Goal: Information Seeking & Learning: Check status

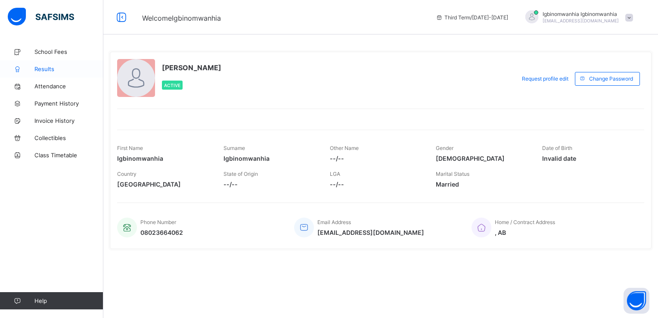
click at [37, 68] on span "Results" at bounding box center [68, 68] width 69 height 7
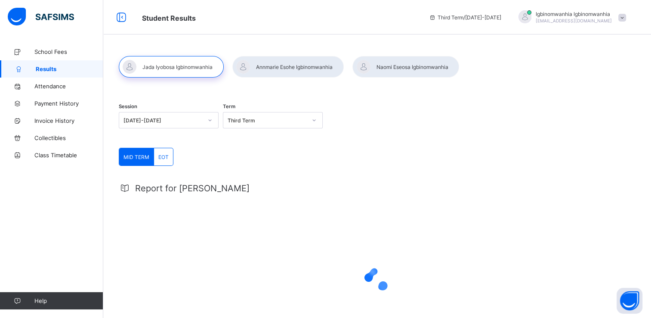
click at [37, 68] on span "Results" at bounding box center [70, 68] width 68 height 7
click at [167, 163] on div "EOT" at bounding box center [163, 156] width 19 height 17
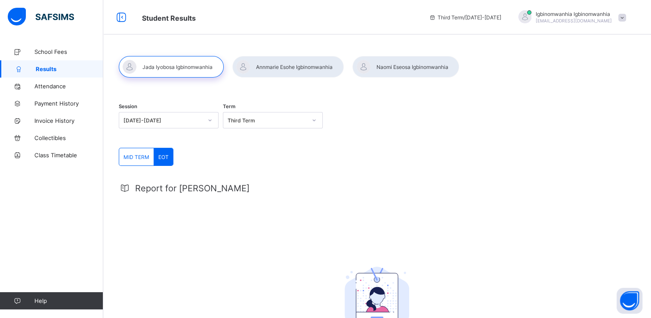
click at [288, 74] on div at bounding box center [287, 67] width 111 height 22
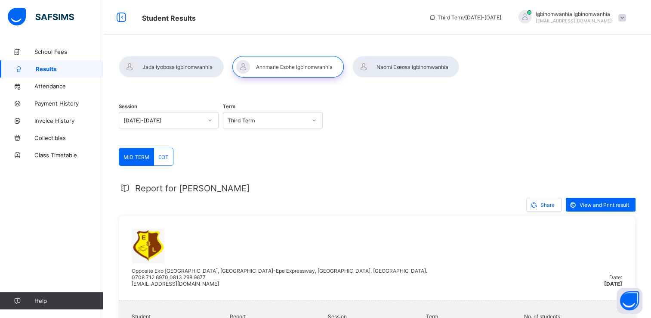
click at [161, 157] on span "EOT" at bounding box center [163, 157] width 10 height 6
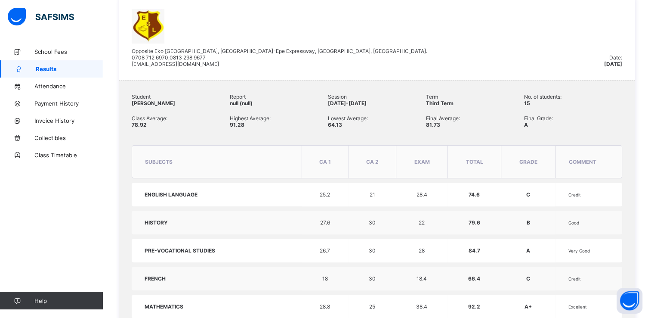
scroll to position [153, 0]
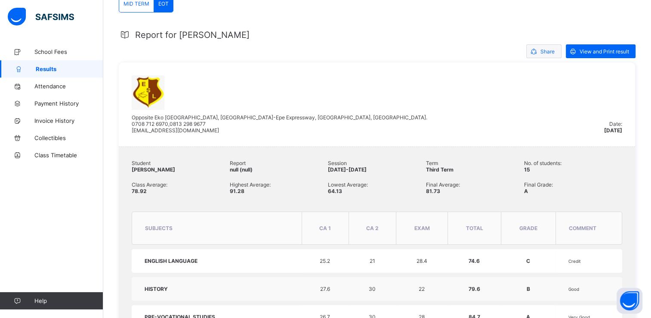
click at [549, 51] on span "Share" at bounding box center [548, 51] width 14 height 6
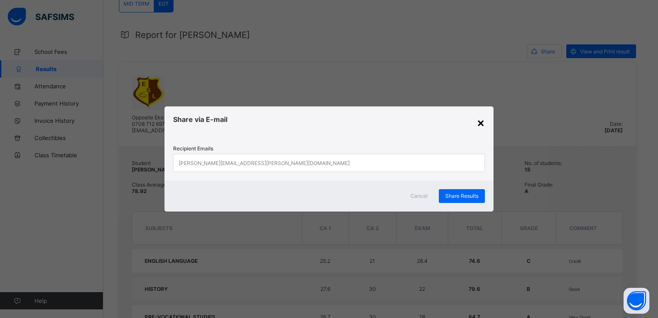
click at [481, 121] on div "×" at bounding box center [480, 122] width 8 height 15
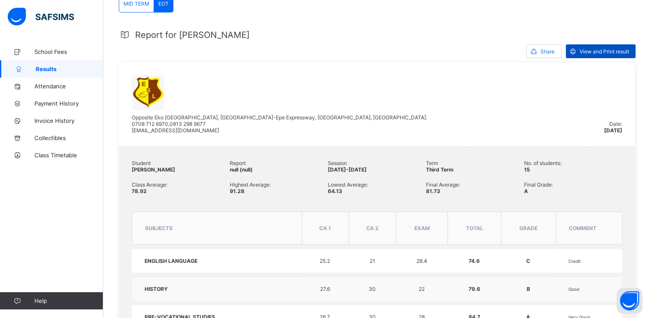
click at [613, 47] on div "View and Print result" at bounding box center [601, 51] width 70 height 14
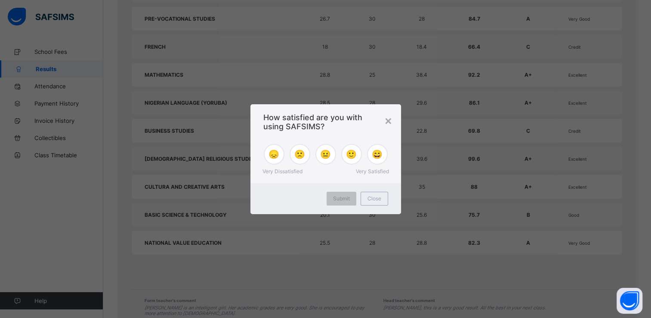
scroll to position [498, 0]
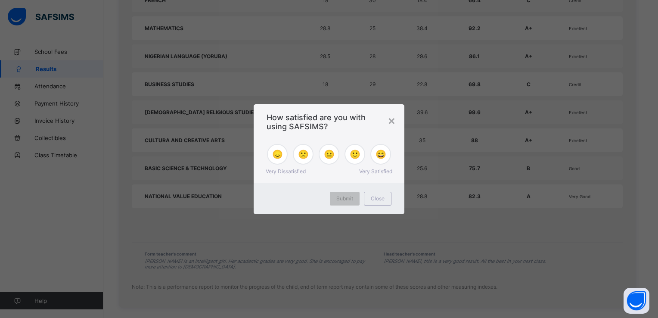
drag, startPoint x: 655, startPoint y: 157, endPoint x: 647, endPoint y: 271, distance: 114.7
click at [371, 158] on div "😄" at bounding box center [380, 154] width 21 height 21
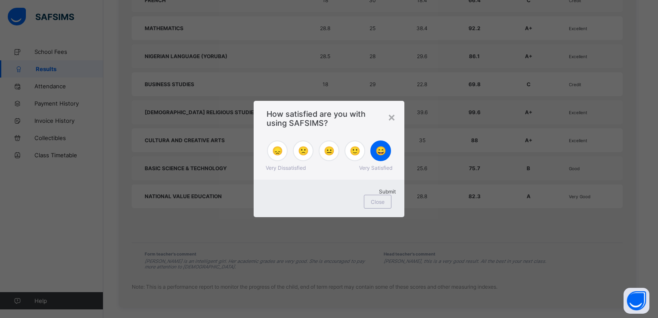
click at [348, 195] on div "Submit" at bounding box center [328, 191] width 133 height 6
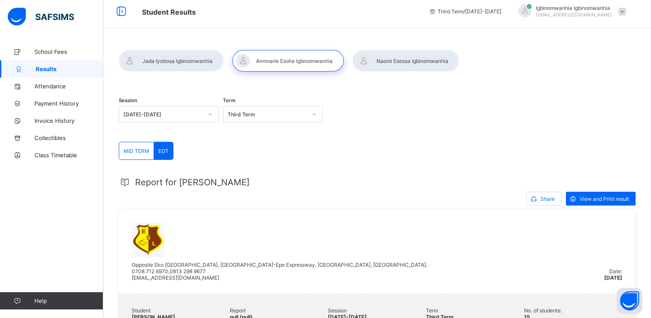
scroll to position [0, 0]
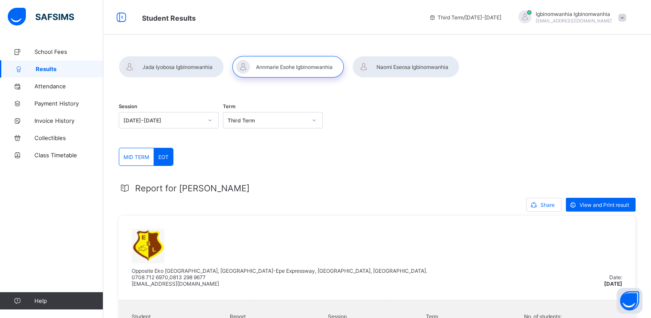
click at [427, 63] on div at bounding box center [405, 67] width 107 height 22
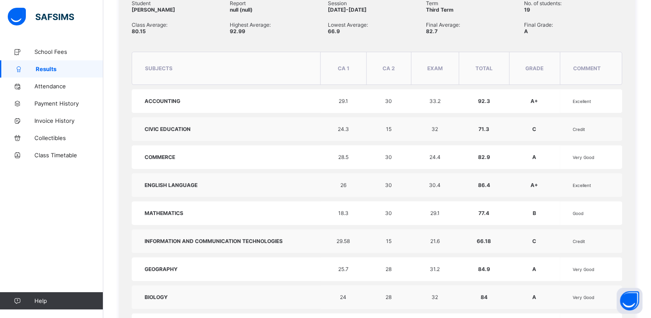
scroll to position [181, 0]
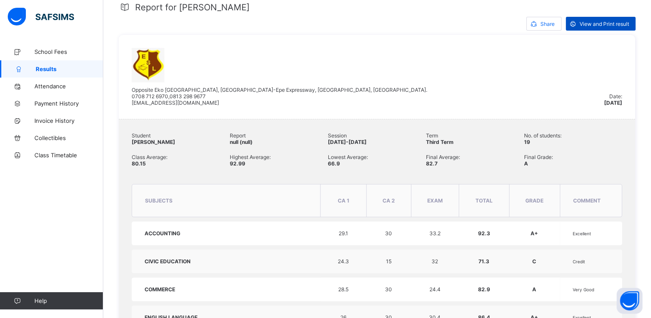
click at [592, 22] on span "View and Print result" at bounding box center [604, 24] width 49 height 6
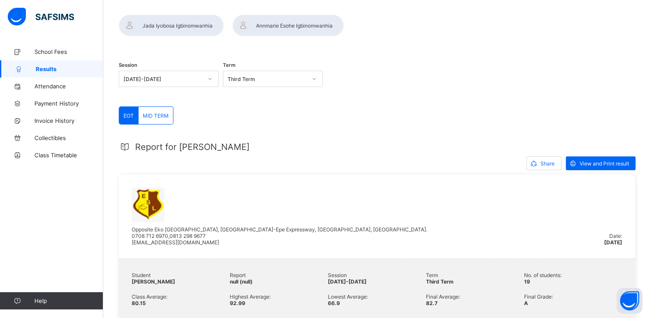
scroll to position [0, 0]
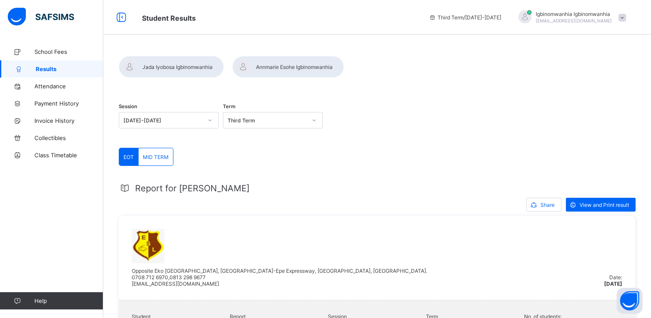
click at [281, 69] on div at bounding box center [287, 67] width 111 height 22
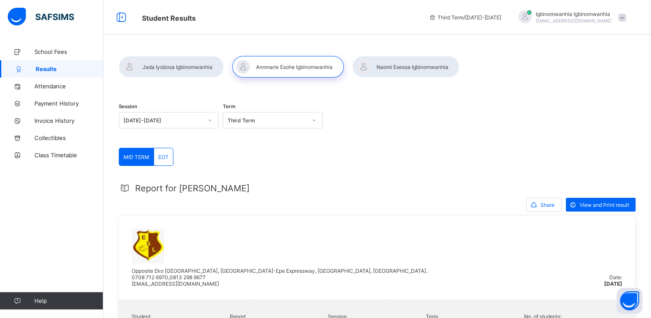
click at [189, 63] on div at bounding box center [171, 67] width 105 height 22
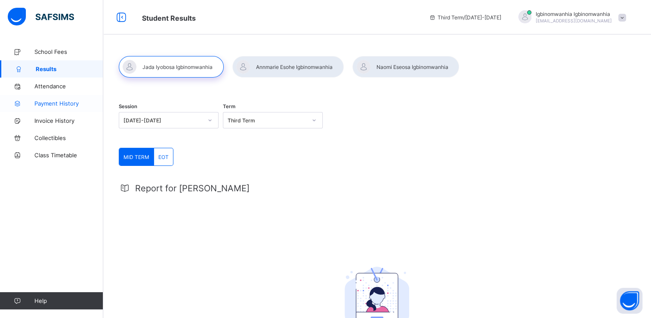
click at [56, 98] on link "Payment History" at bounding box center [51, 103] width 103 height 17
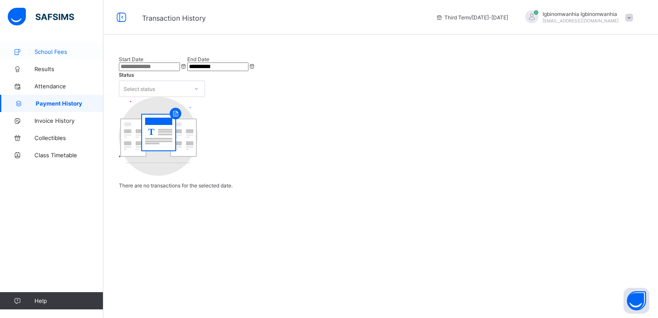
click at [60, 54] on span "School Fees" at bounding box center [68, 51] width 69 height 7
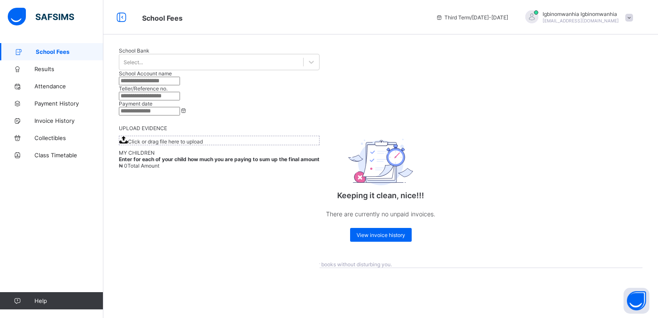
click at [589, 19] on div "Igbinomwanhia Igbinomwanhia jochagla@yahoo.com" at bounding box center [580, 17] width 76 height 13
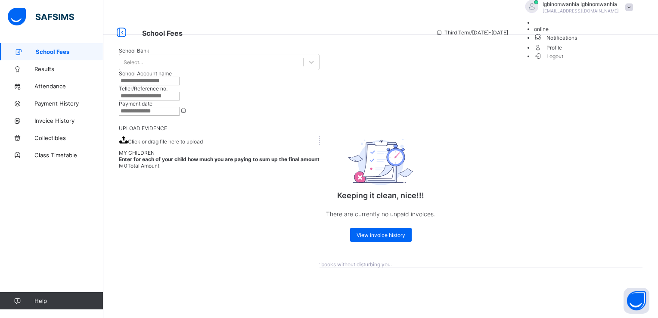
click at [563, 61] on span "Logout" at bounding box center [549, 56] width 30 height 9
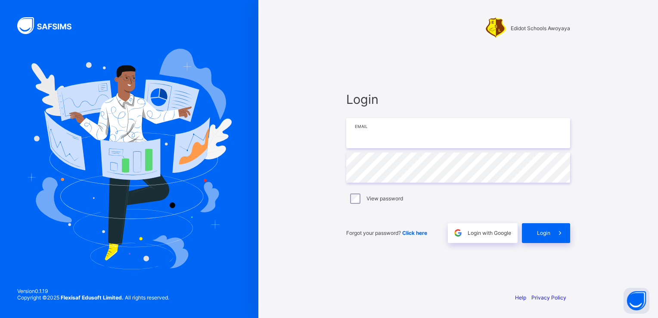
type input "**********"
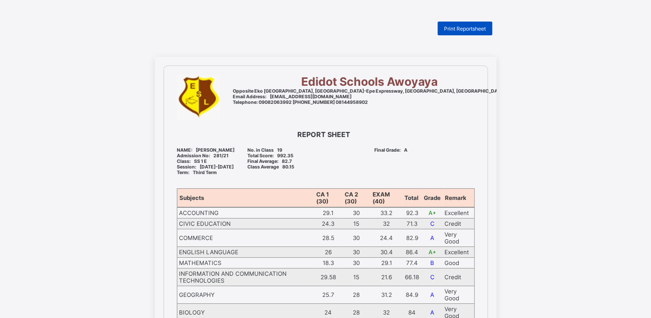
click at [490, 26] on div "Print Reportsheet" at bounding box center [465, 29] width 55 height 14
click at [630, 32] on div "Print Reportsheet Edidot Schools Awoyaya Opposite Eko Akete City, Lekki-Epe Exp…" at bounding box center [325, 278] width 651 height 513
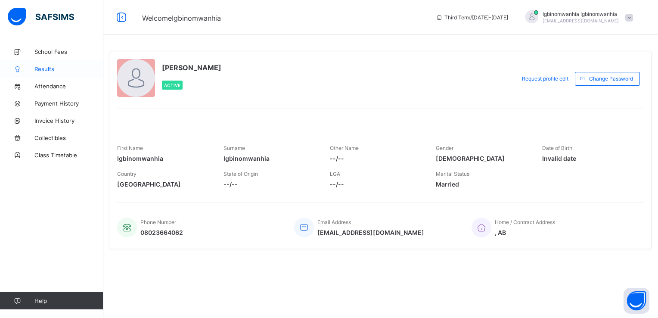
click at [48, 68] on span "Results" at bounding box center [68, 68] width 69 height 7
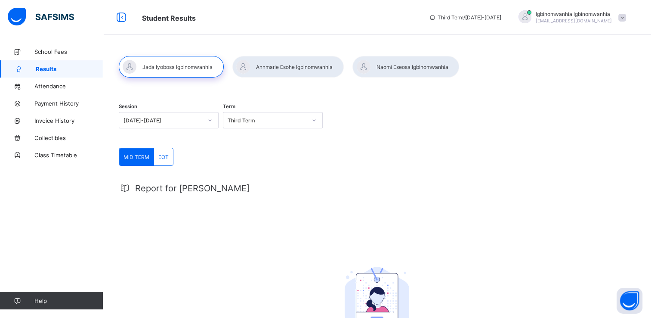
click at [163, 152] on div "EOT" at bounding box center [163, 156] width 19 height 17
click at [300, 66] on div at bounding box center [287, 67] width 111 height 22
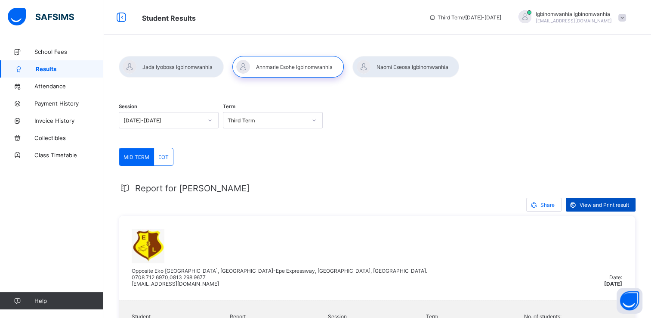
click at [603, 202] on span "View and Print result" at bounding box center [604, 204] width 49 height 6
click at [419, 65] on div at bounding box center [405, 67] width 107 height 22
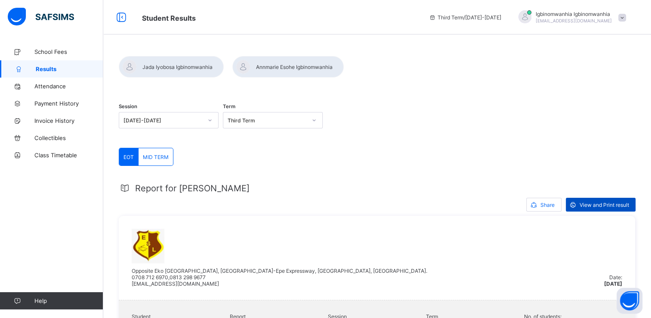
click at [617, 203] on span "View and Print result" at bounding box center [604, 204] width 49 height 6
click at [564, 13] on span "Igbinomwanhia Igbinomwanhia" at bounding box center [574, 14] width 76 height 6
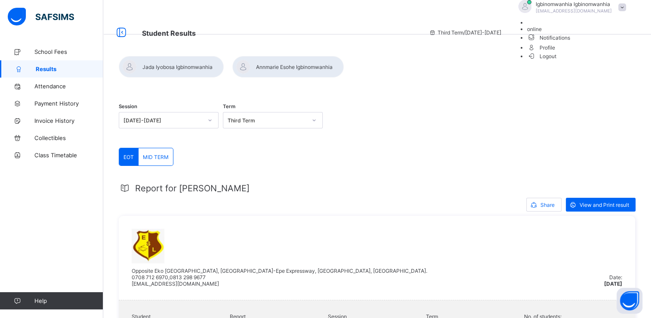
click at [557, 61] on span "Logout" at bounding box center [542, 56] width 30 height 9
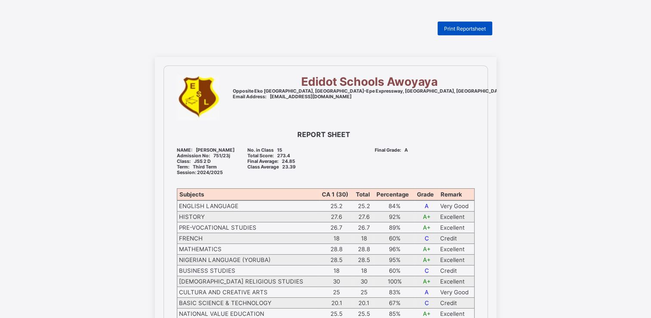
click at [466, 26] on span "Print Reportsheet" at bounding box center [465, 28] width 42 height 6
